Goal: Find specific fact: Find specific fact

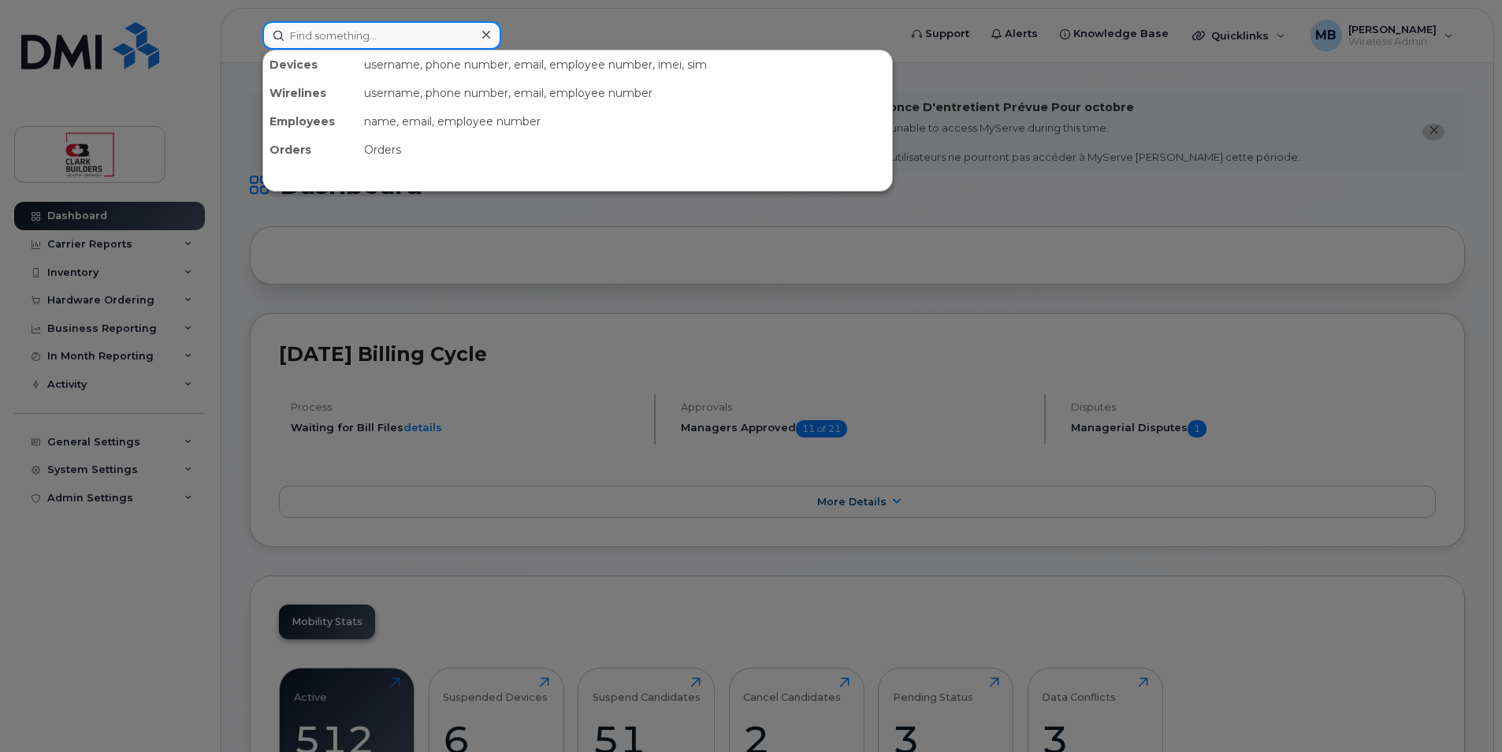
click at [459, 32] on input at bounding box center [381, 35] width 239 height 28
type input "[PERSON_NAME]"
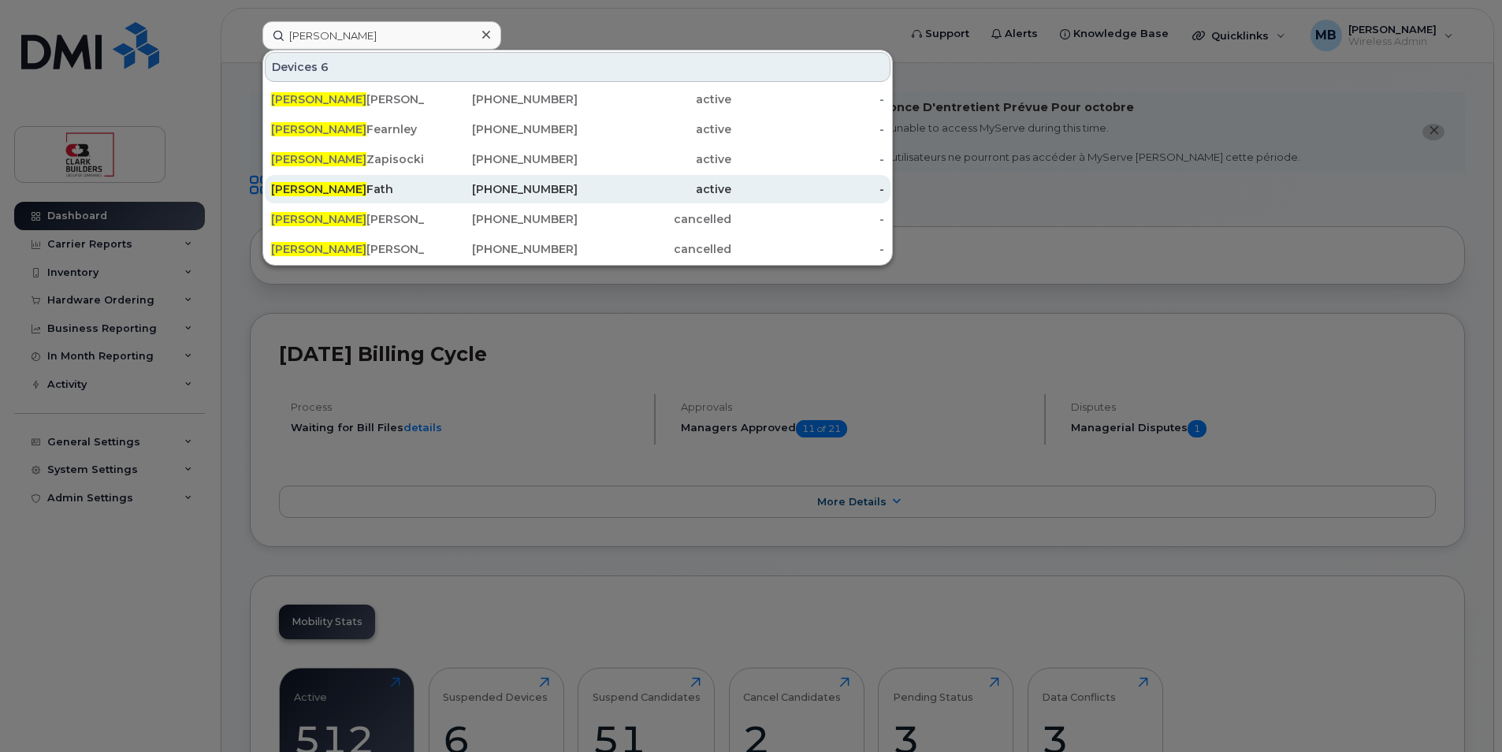
click at [334, 191] on div "[PERSON_NAME]" at bounding box center [348, 189] width 154 height 16
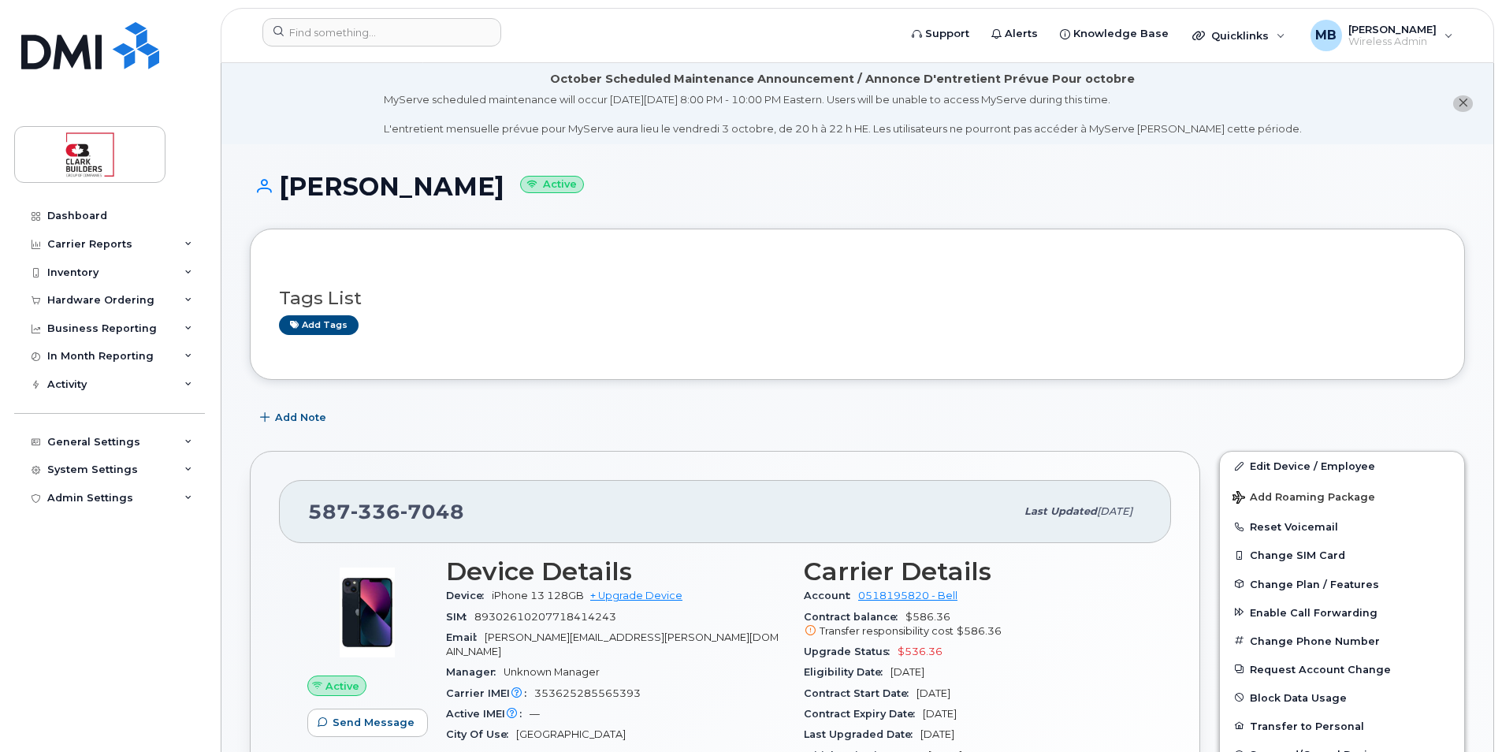
scroll to position [315, 0]
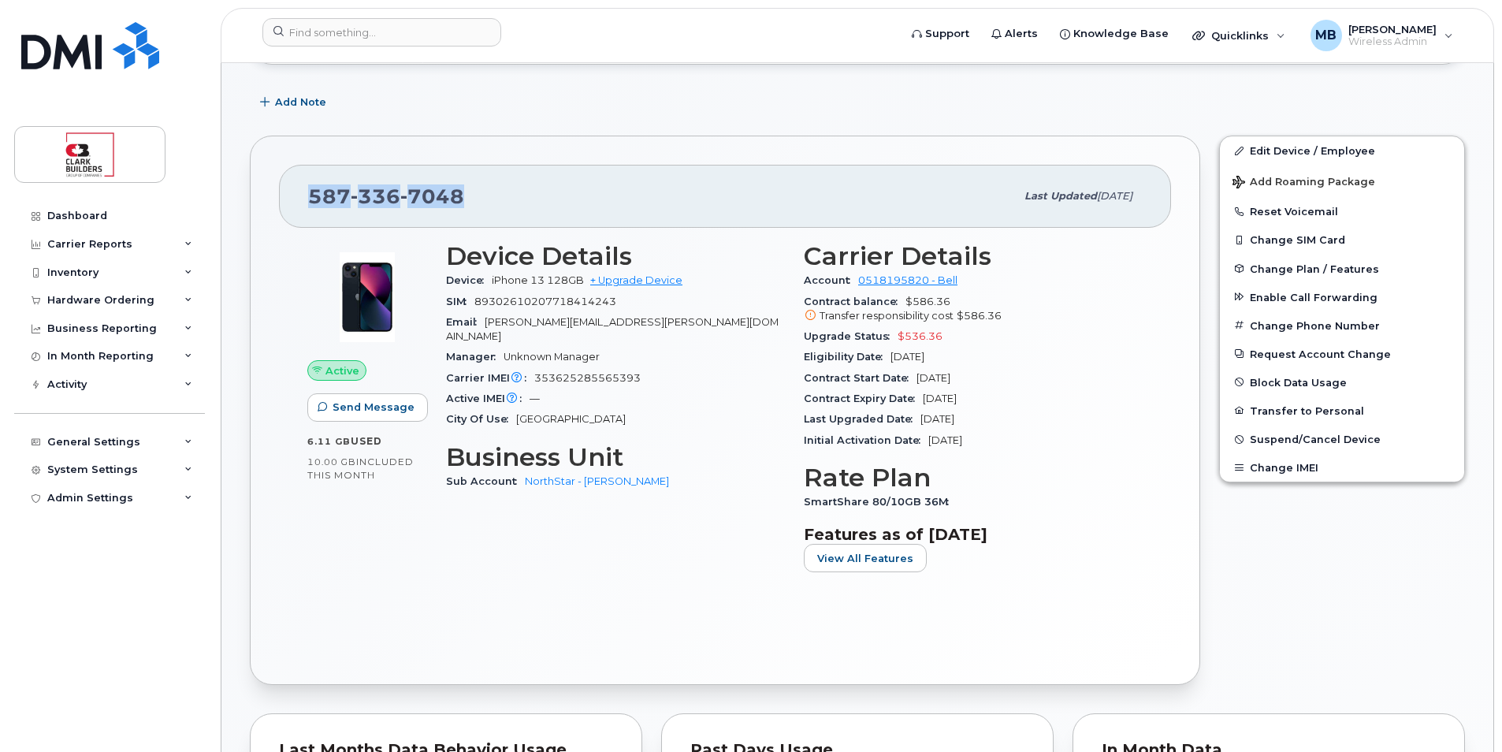
drag, startPoint x: 489, startPoint y: 190, endPoint x: 284, endPoint y: 190, distance: 205.6
click at [284, 190] on div "[PHONE_NUMBER] Last updated [DATE]" at bounding box center [725, 196] width 892 height 63
copy span "[PHONE_NUMBER]"
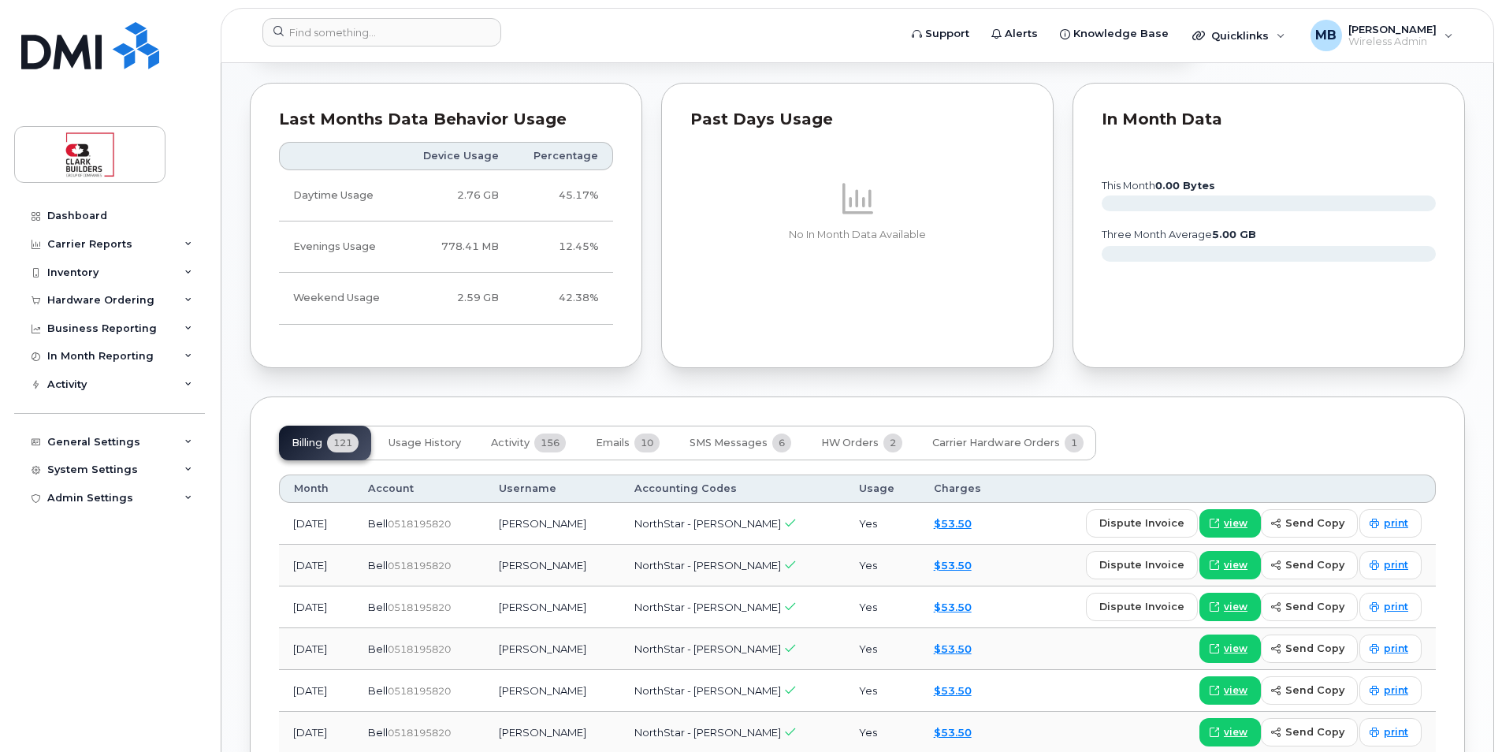
scroll to position [630, 0]
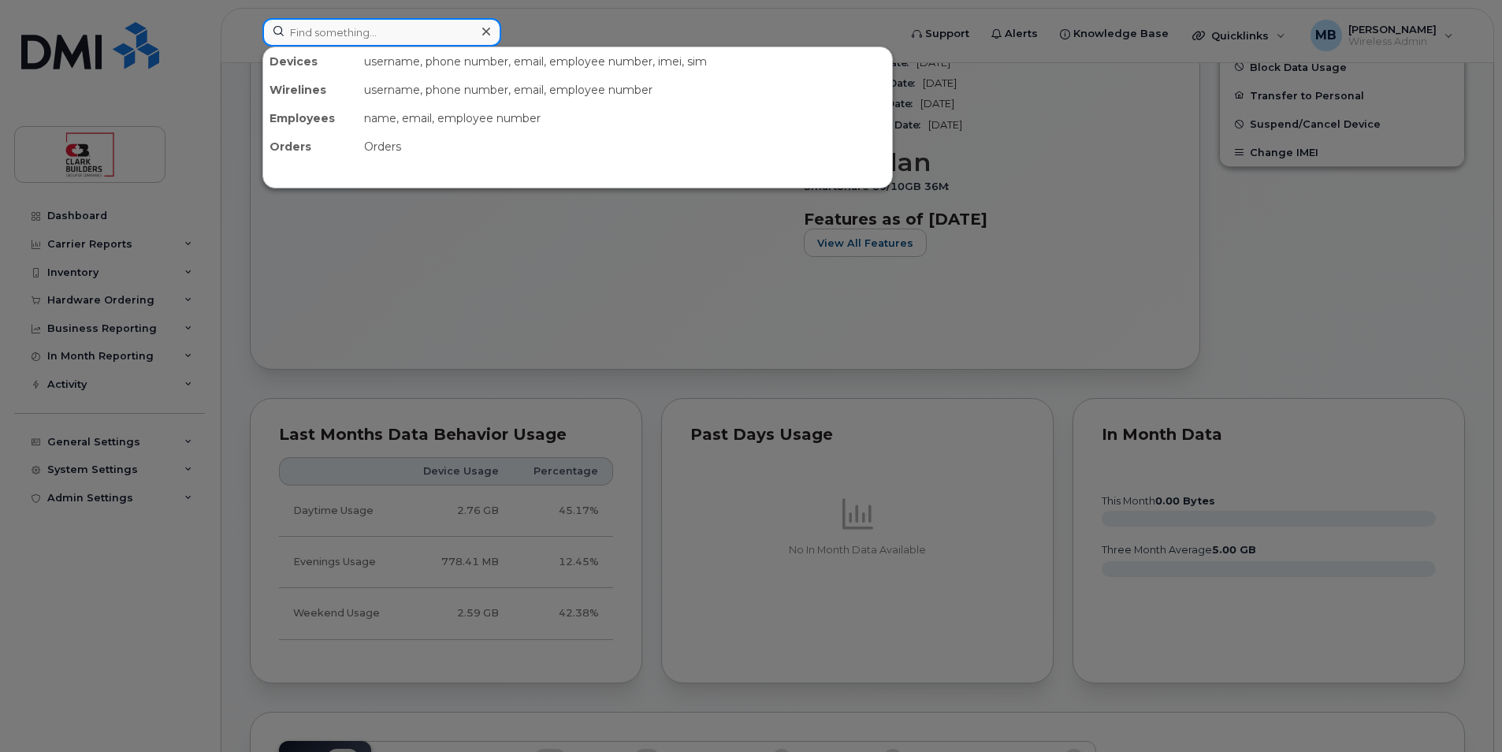
click at [436, 36] on input at bounding box center [381, 32] width 239 height 28
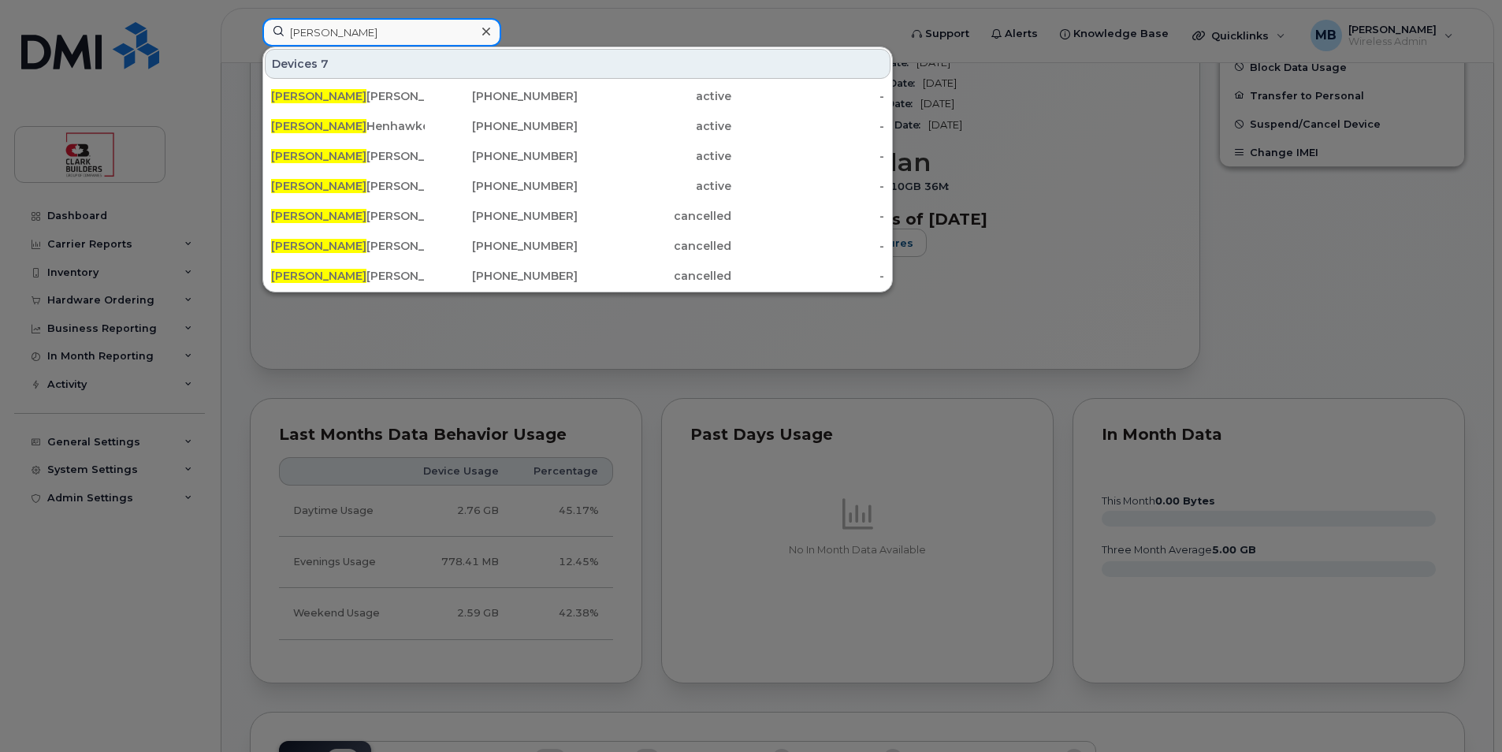
type input "justin"
click at [1229, 241] on div at bounding box center [751, 376] width 1502 height 752
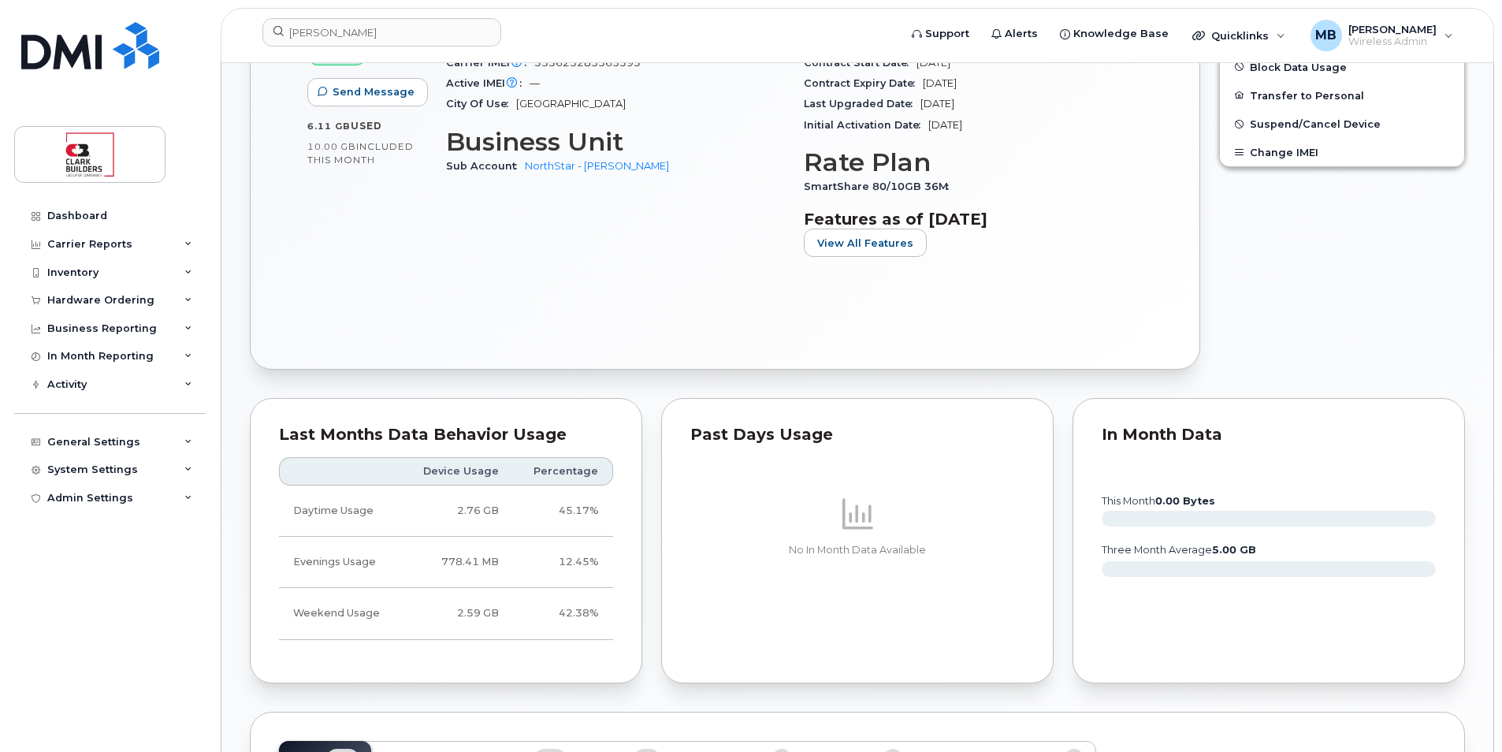
scroll to position [394, 0]
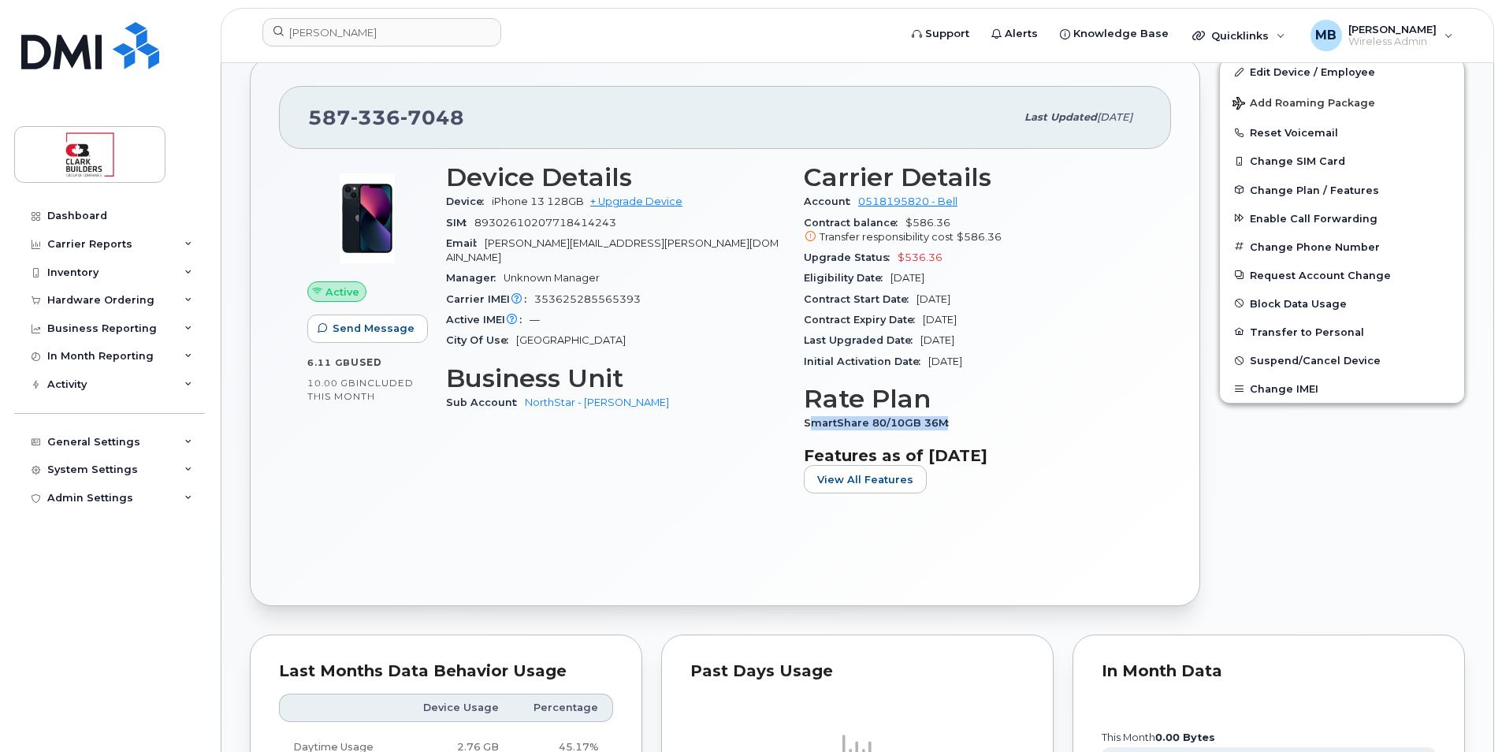
drag, startPoint x: 809, startPoint y: 432, endPoint x: 984, endPoint y: 429, distance: 174.9
click at [984, 429] on div "SmartShare 80/10GB 36M" at bounding box center [973, 423] width 339 height 20
drag, startPoint x: 984, startPoint y: 429, endPoint x: 1045, endPoint y: 508, distance: 100.1
click at [1045, 508] on div "Carrier Details Account 0518195820 - Bell Contract balance $586.36 Transfer res…" at bounding box center [973, 335] width 358 height 362
click at [84, 46] on img at bounding box center [90, 45] width 138 height 47
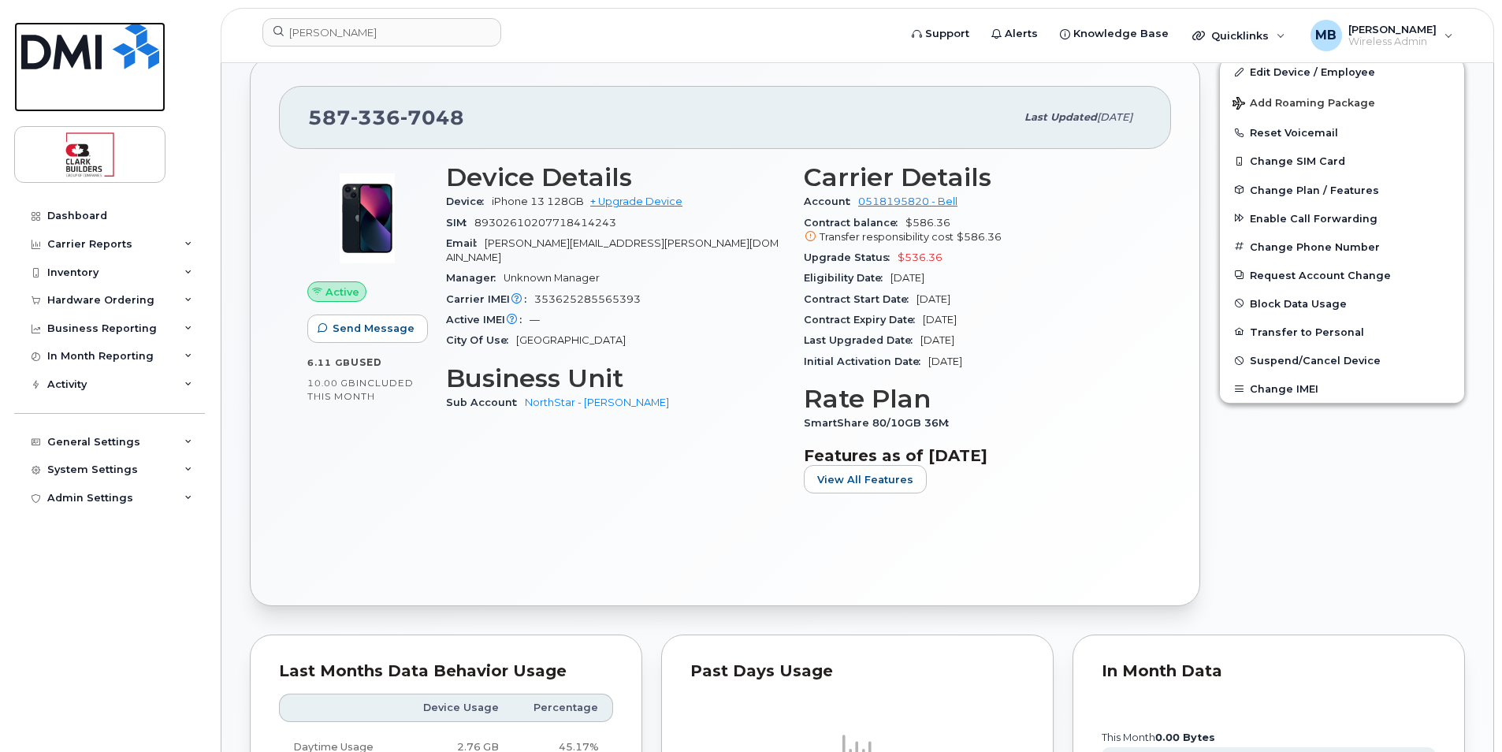
drag, startPoint x: 84, startPoint y: 46, endPoint x: 255, endPoint y: 65, distance: 172.1
click at [84, 46] on img at bounding box center [90, 45] width 138 height 47
